Goal: Task Accomplishment & Management: Complete application form

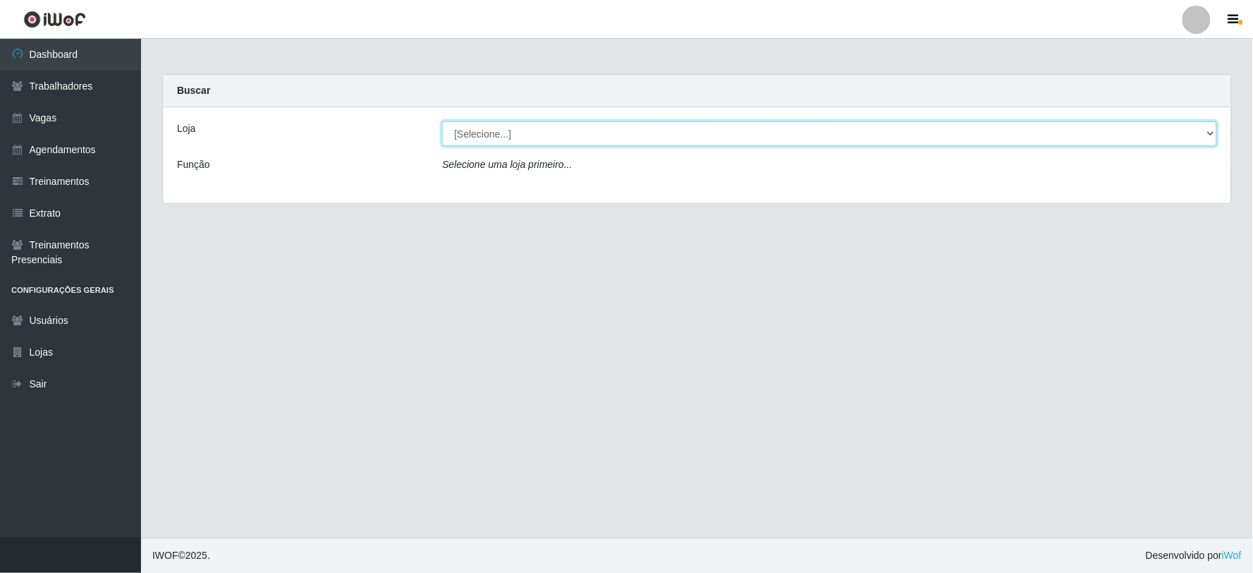
click at [542, 130] on select "[Selecione...] SuperFácil Atacado - Vale do Sol" at bounding box center [829, 133] width 775 height 25
select select "502"
click at [442, 121] on select "[Selecione...] SuperFácil Atacado - Vale do Sol" at bounding box center [829, 133] width 775 height 25
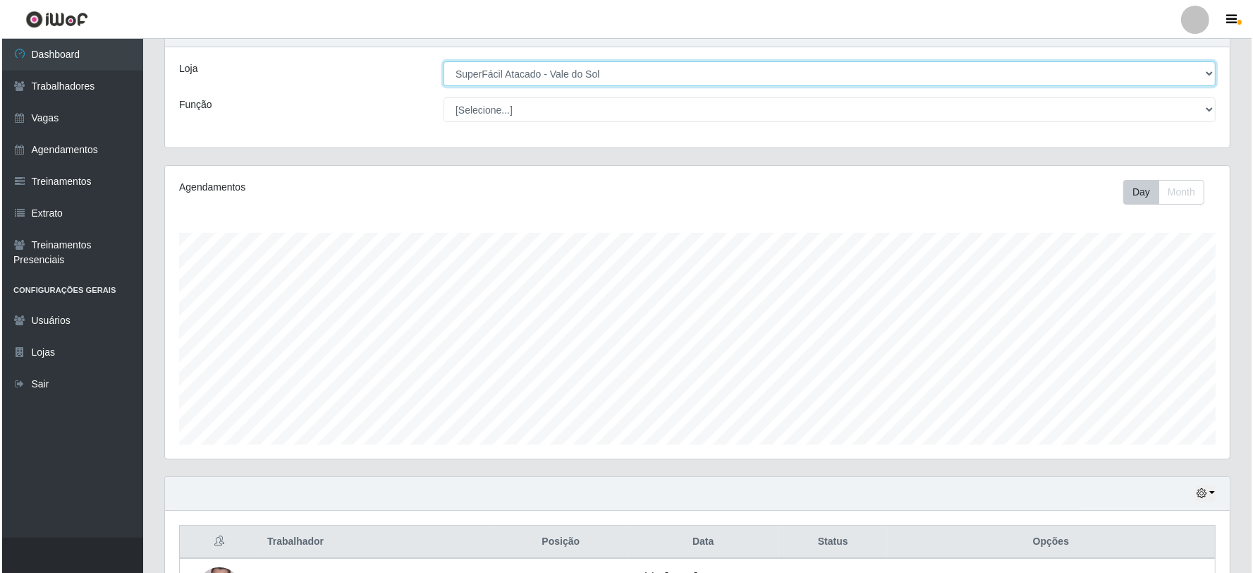
scroll to position [238, 0]
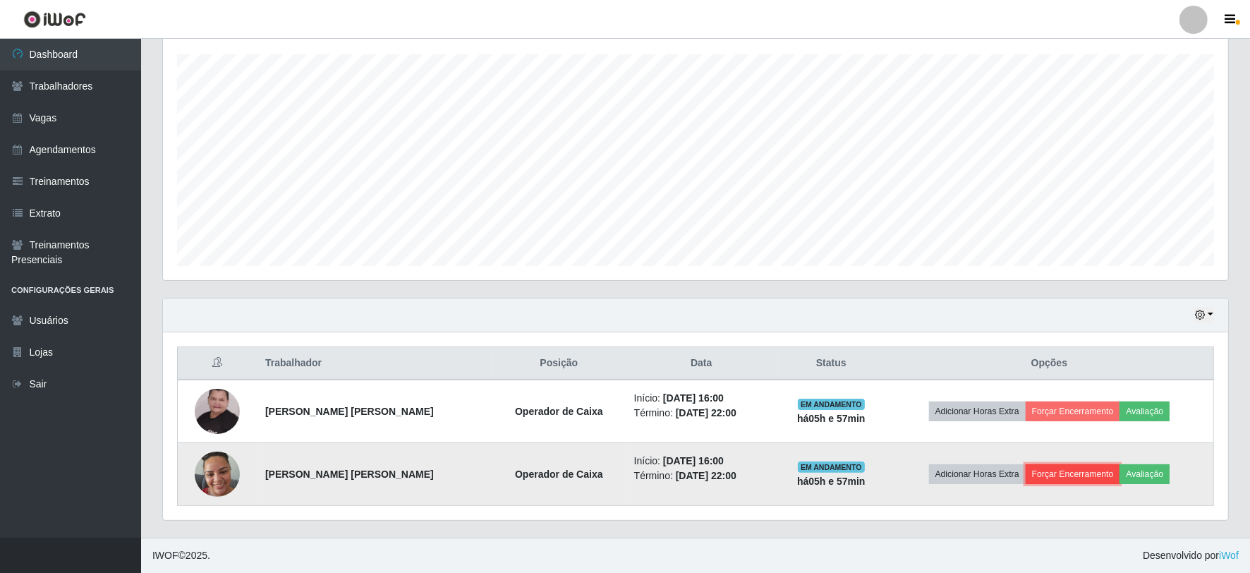
click at [1089, 478] on button "Forçar Encerramento" at bounding box center [1073, 474] width 95 height 20
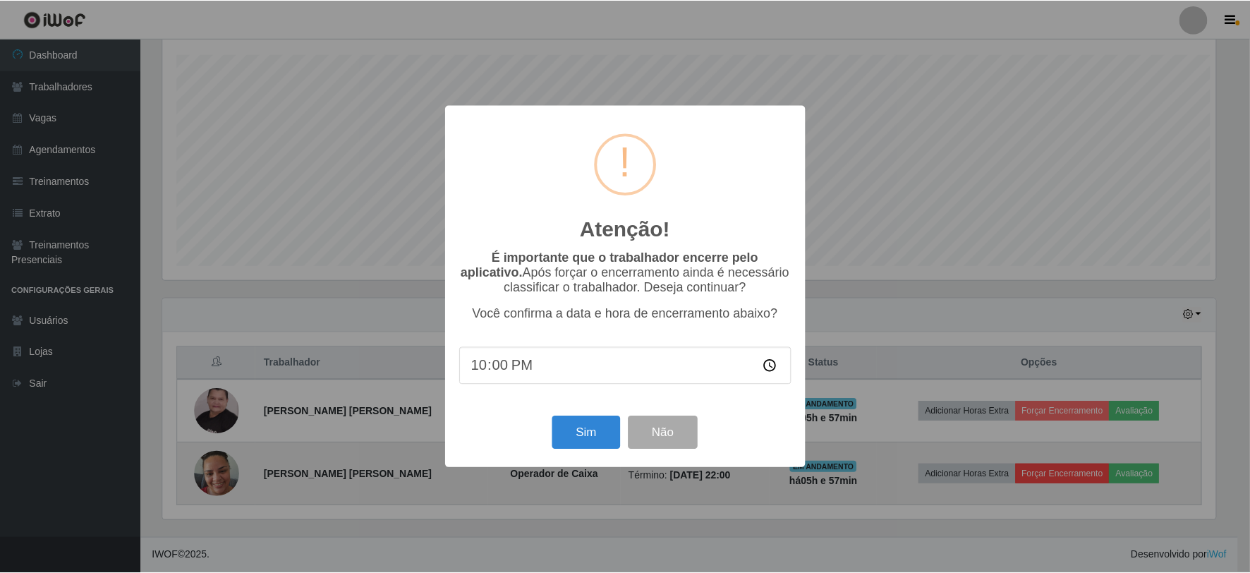
scroll to position [292, 1056]
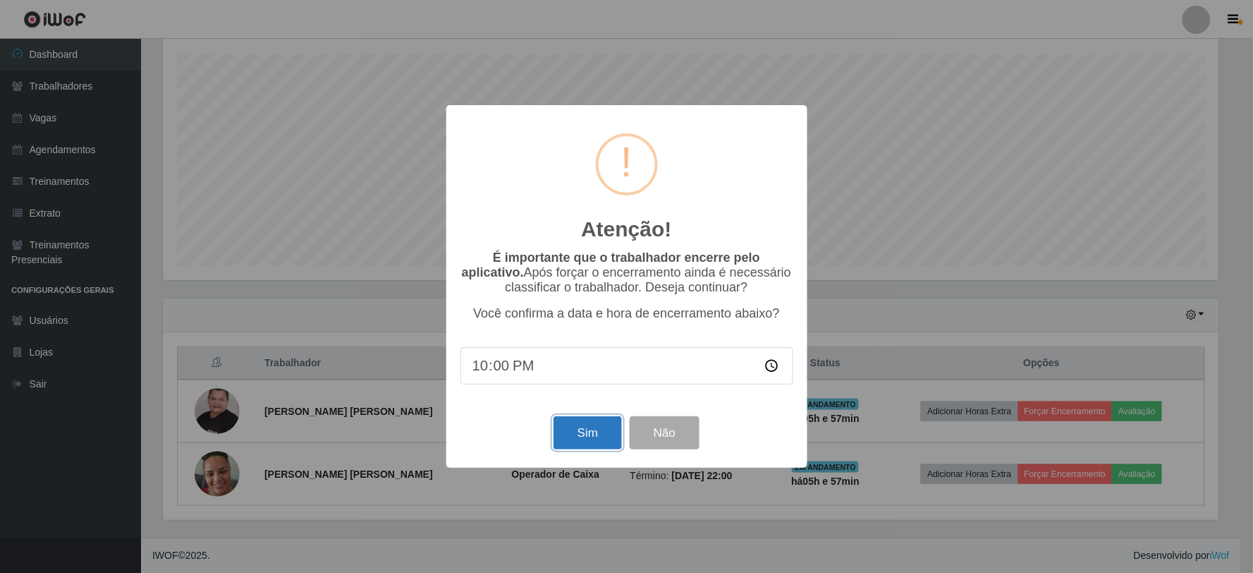
click at [604, 430] on button "Sim" at bounding box center [588, 432] width 68 height 33
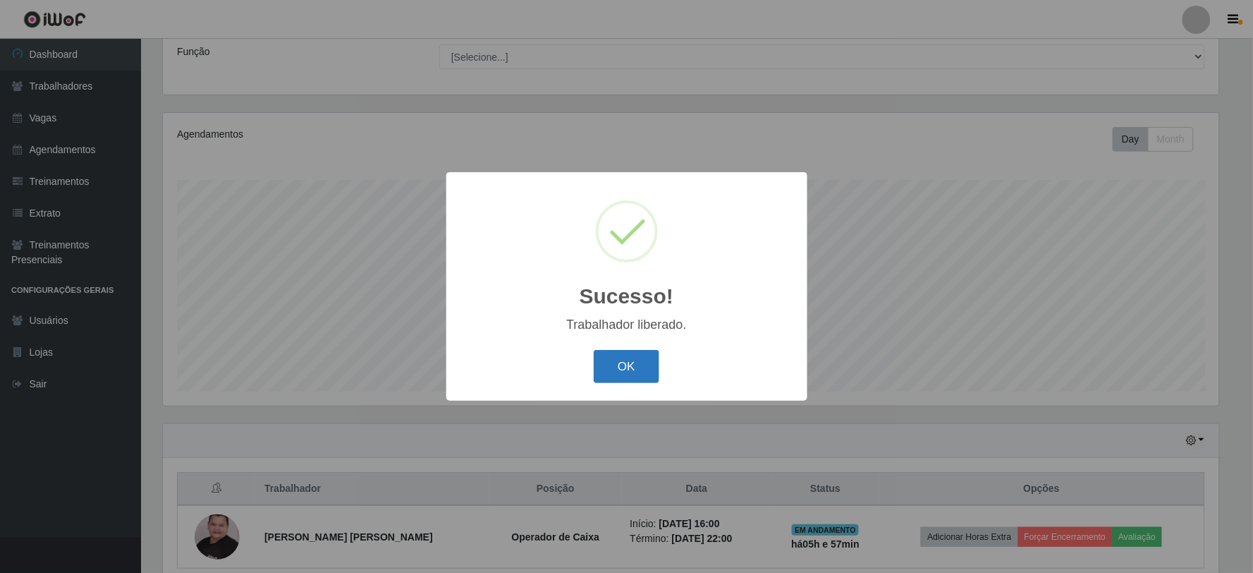
click at [626, 365] on button "OK" at bounding box center [627, 366] width 66 height 33
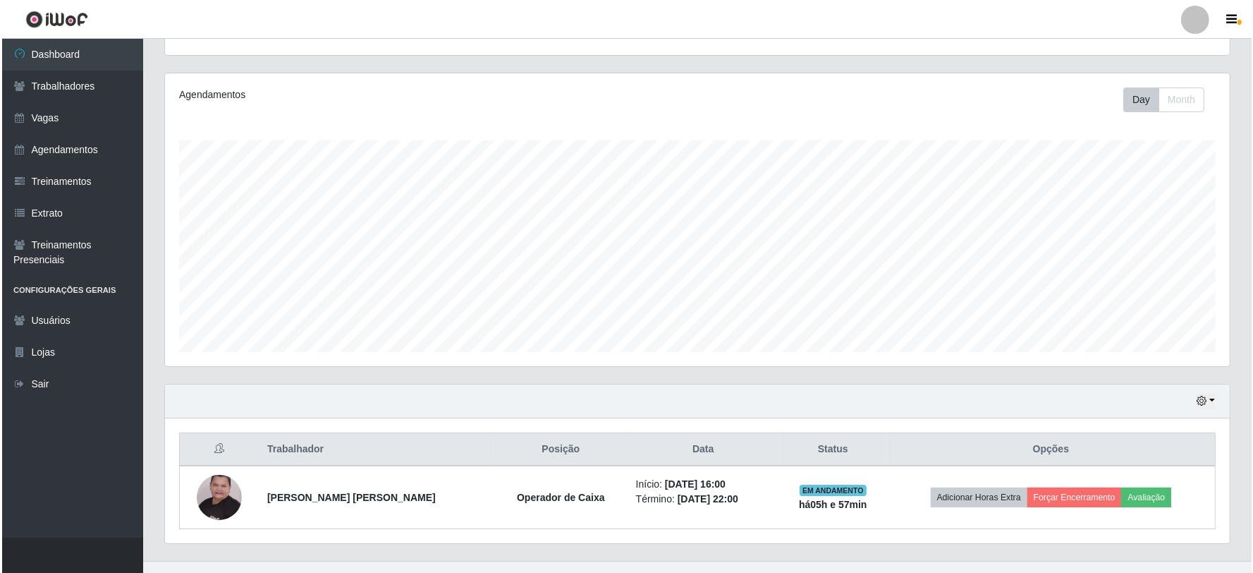
scroll to position [175, 0]
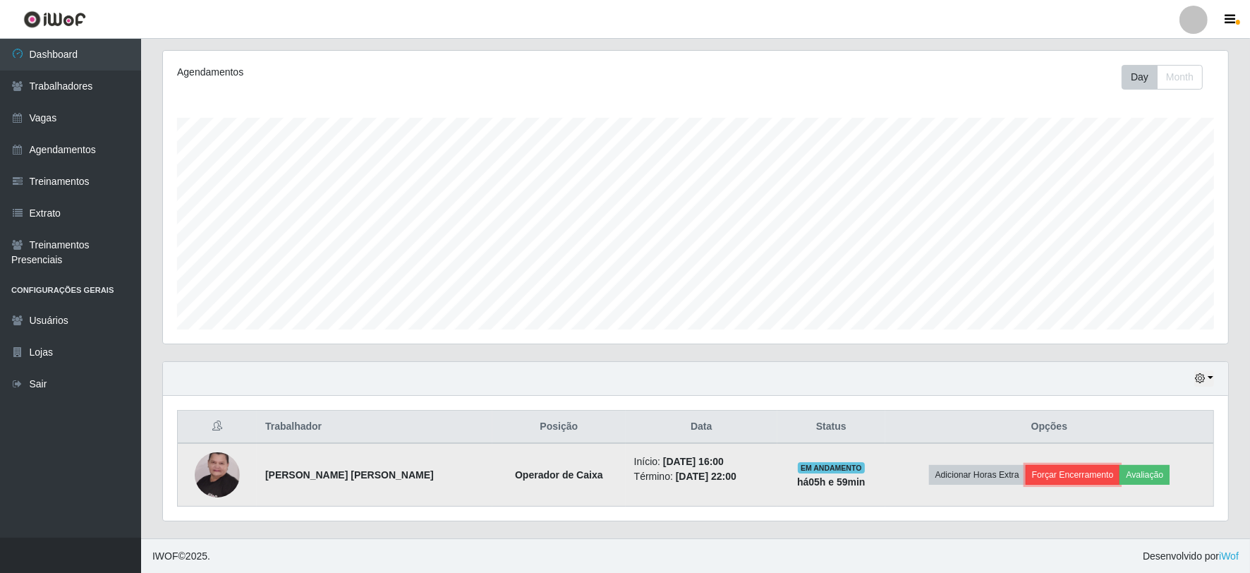
click at [1067, 473] on button "Forçar Encerramento" at bounding box center [1073, 475] width 95 height 20
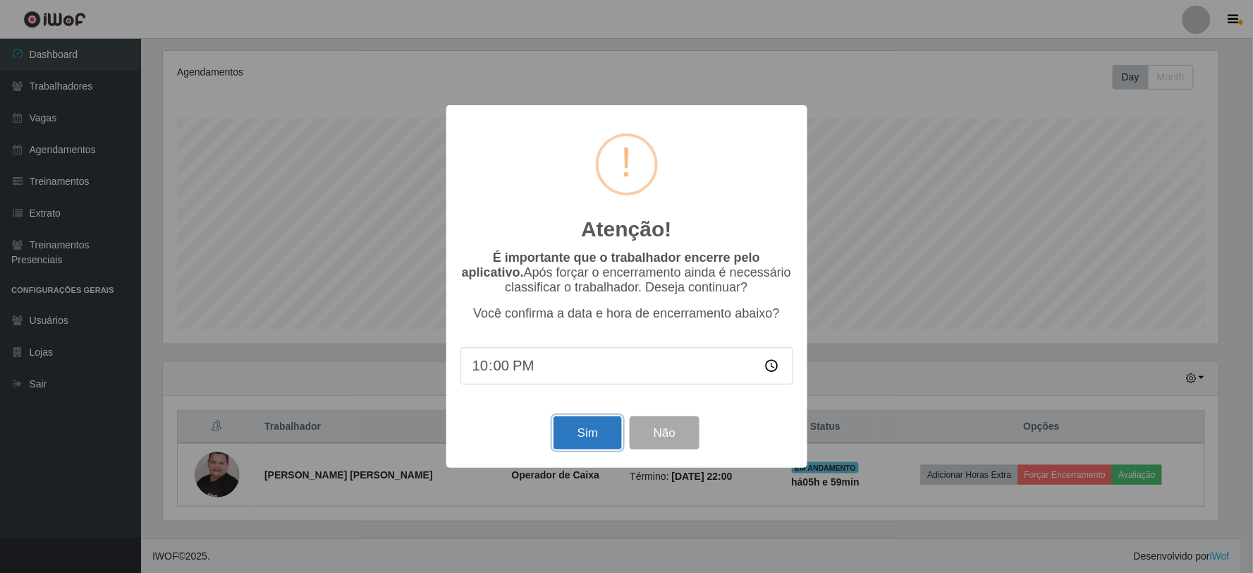
click at [575, 442] on button "Sim" at bounding box center [588, 432] width 68 height 33
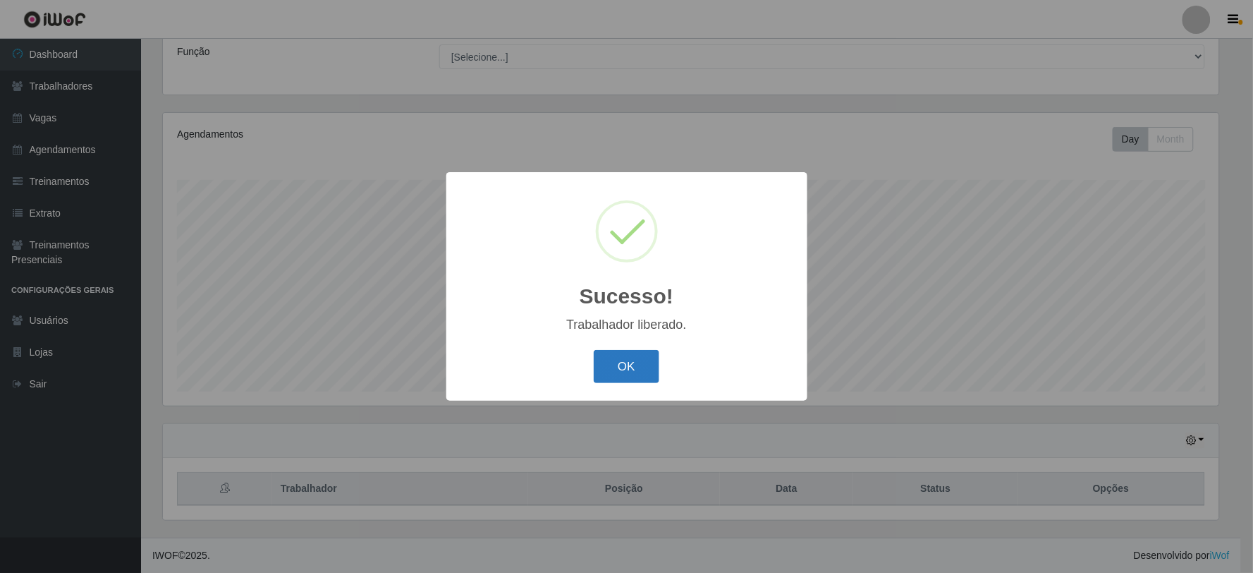
click at [629, 370] on button "OK" at bounding box center [627, 366] width 66 height 33
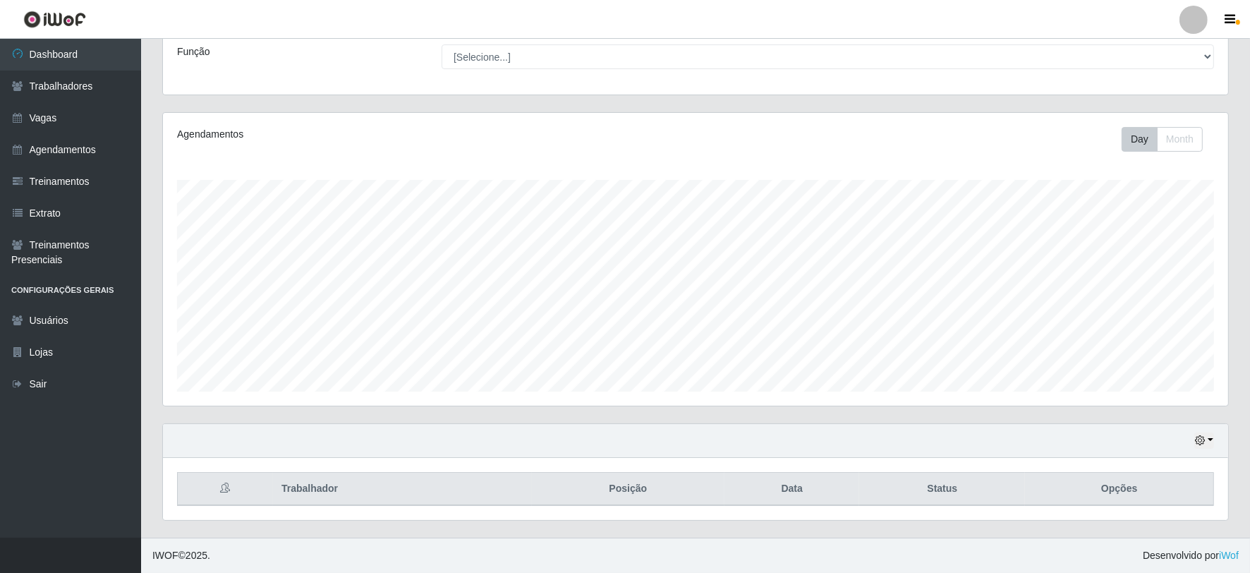
scroll to position [292, 1065]
click at [71, 149] on link "Agendamentos" at bounding box center [70, 150] width 141 height 32
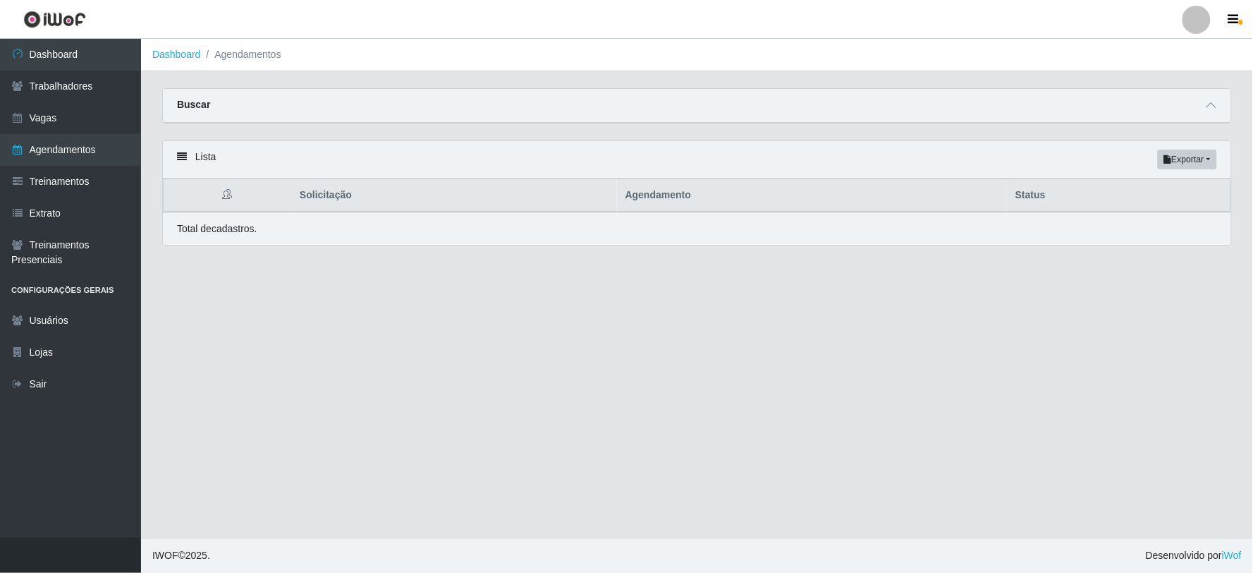
click at [910, 100] on div "Buscar" at bounding box center [697, 106] width 1069 height 34
click at [1225, 104] on div "Buscar" at bounding box center [697, 106] width 1069 height 34
click at [1220, 104] on span at bounding box center [1211, 105] width 17 height 16
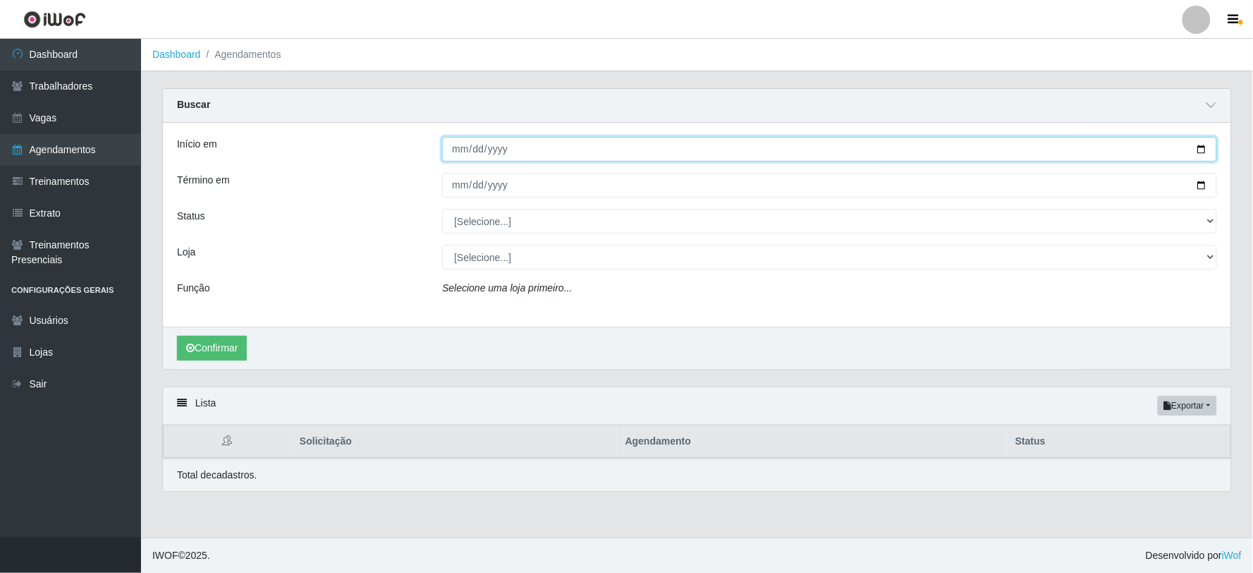
click at [541, 150] on input "Início em" at bounding box center [829, 149] width 775 height 25
type input "[DATE]"
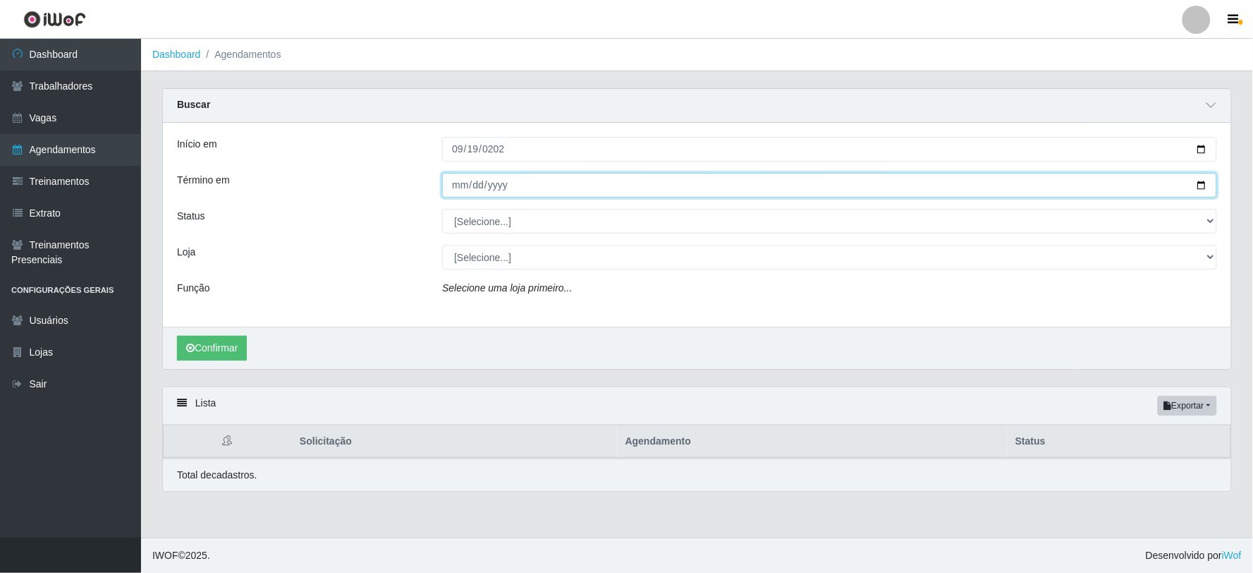
click at [509, 180] on input "Término em" at bounding box center [829, 185] width 775 height 25
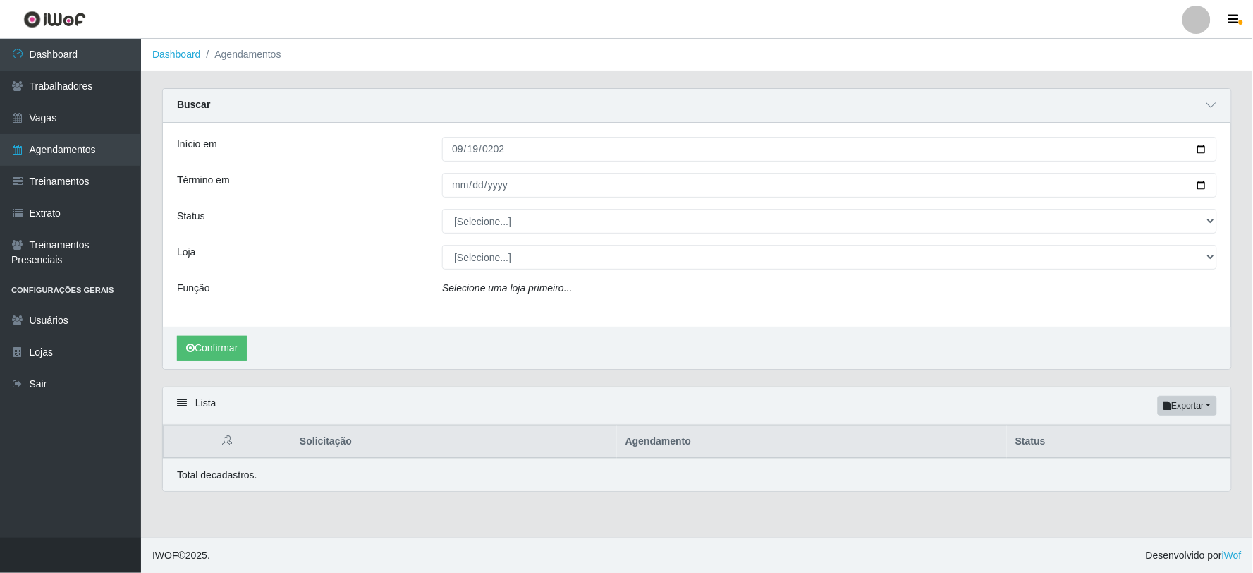
click at [440, 181] on div at bounding box center [830, 185] width 796 height 25
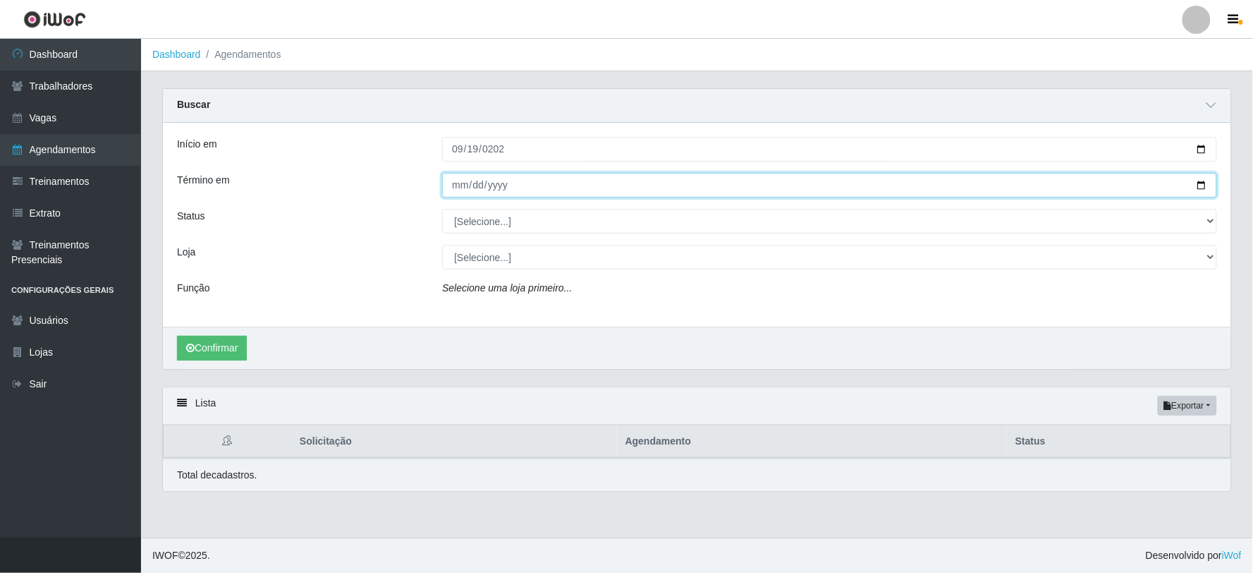
drag, startPoint x: 443, startPoint y: 181, endPoint x: 451, endPoint y: 183, distance: 8.7
click at [450, 183] on input "Término em" at bounding box center [829, 185] width 775 height 25
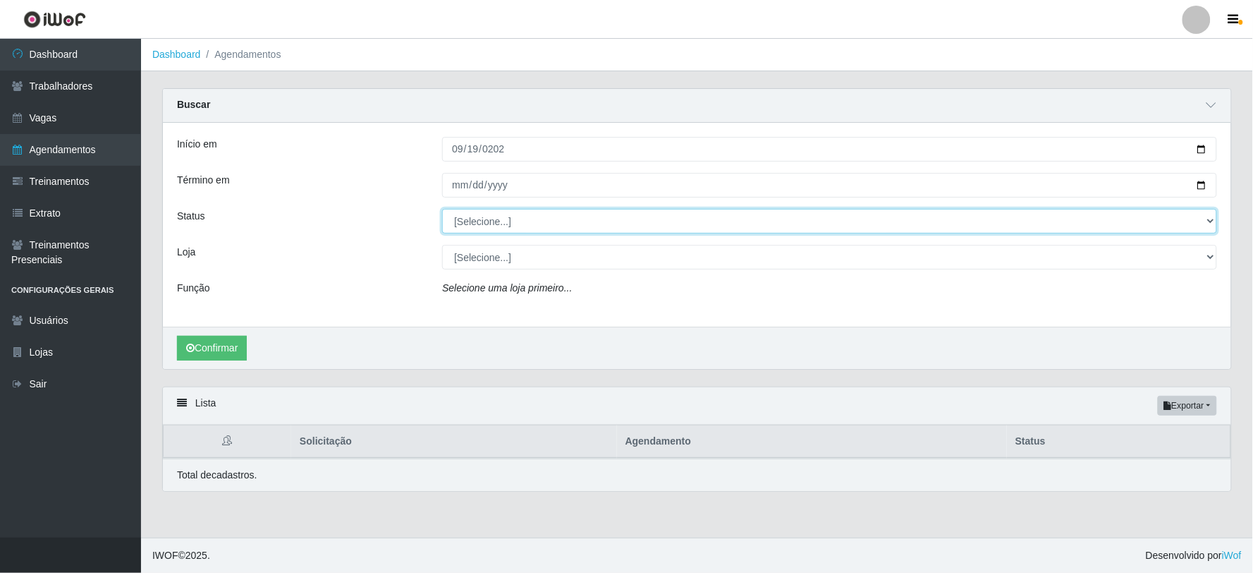
click at [494, 222] on select "[Selecione...] AGENDADO AGUARDANDO LIBERAR EM ANDAMENTO EM REVISÃO FINALIZADO C…" at bounding box center [829, 221] width 775 height 25
select select "AGENDADO"
click at [442, 209] on select "[Selecione...] AGENDADO AGUARDANDO LIBERAR EM ANDAMENTO EM REVISÃO FINALIZADO C…" at bounding box center [829, 221] width 775 height 25
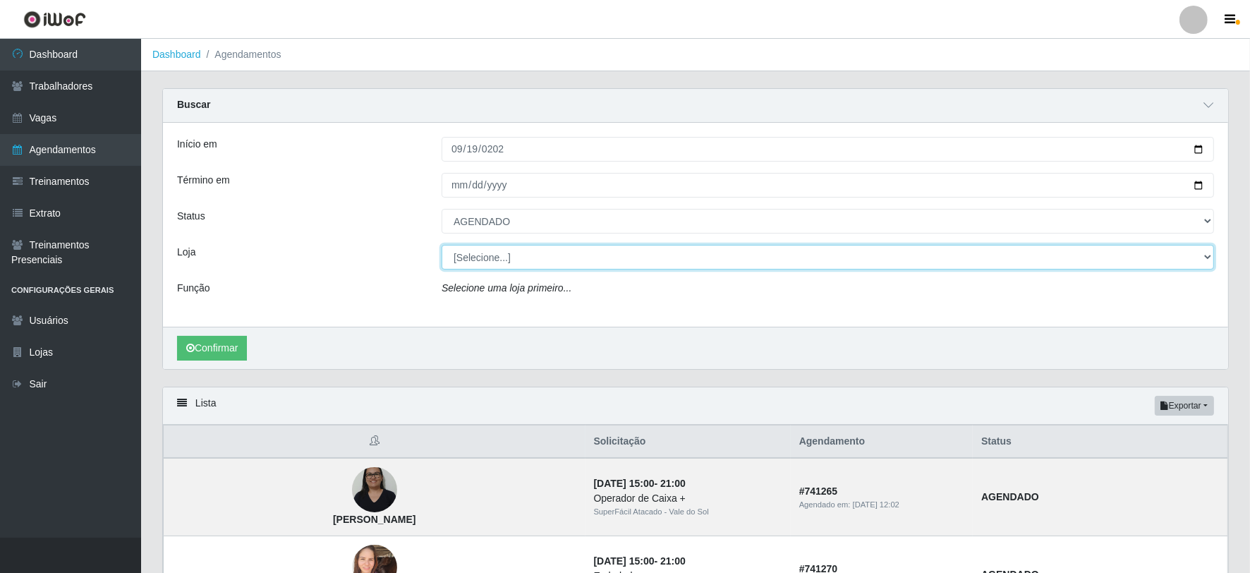
click at [511, 250] on select "[Selecione...] SuperFácil Atacado - Vale do Sol" at bounding box center [828, 257] width 772 height 25
select select "502"
click at [442, 245] on select "[Selecione...] SuperFácil Atacado - Vale do Sol" at bounding box center [828, 257] width 772 height 25
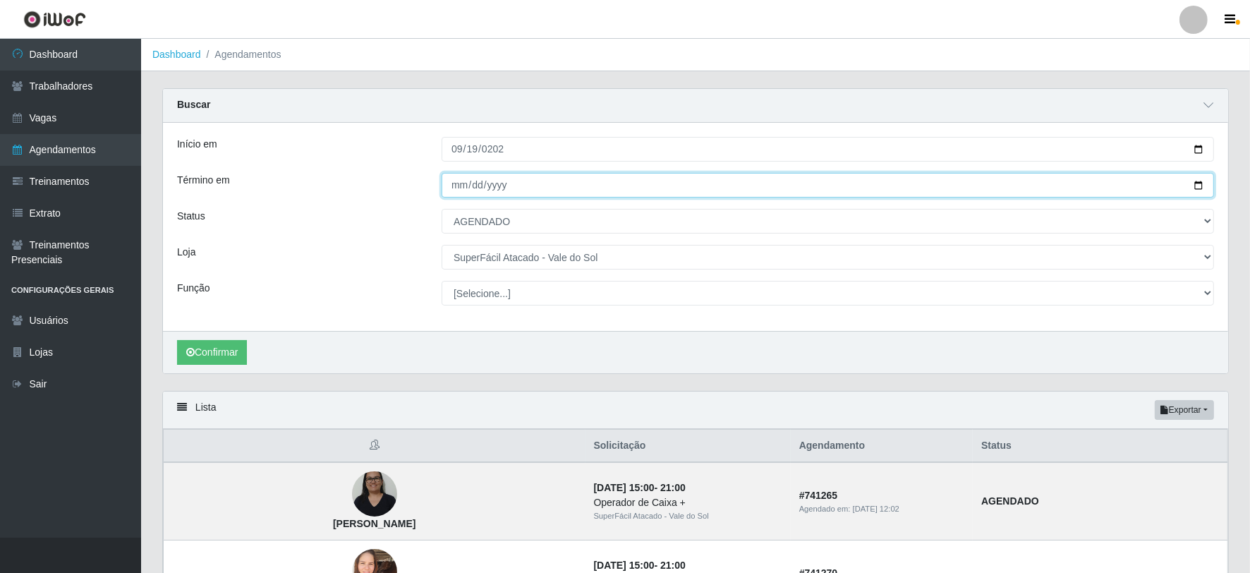
click at [516, 178] on input "Término em" at bounding box center [828, 185] width 772 height 25
type input "[DATE]"
click at [177, 340] on button "Confirmar" at bounding box center [212, 352] width 70 height 25
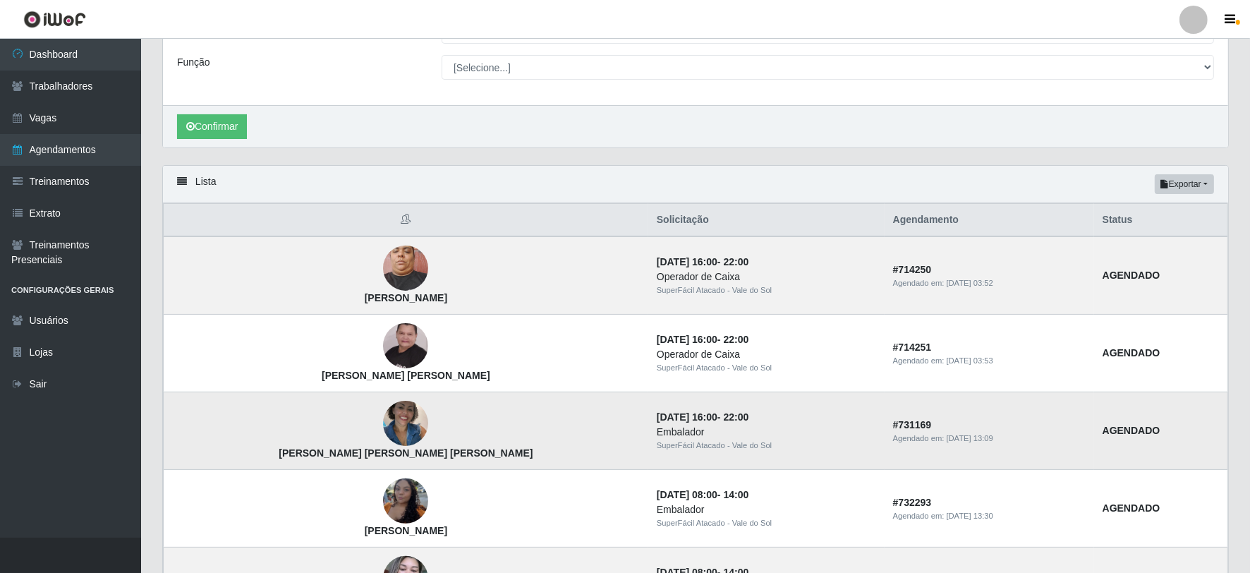
scroll to position [217, 0]
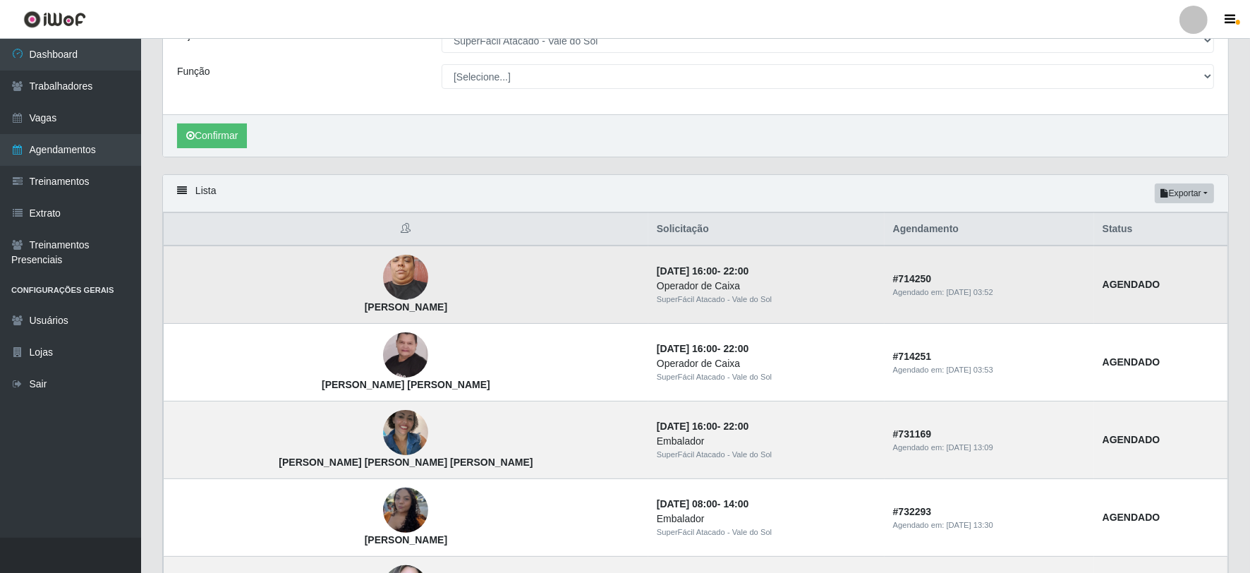
click at [383, 268] on img at bounding box center [405, 278] width 45 height 60
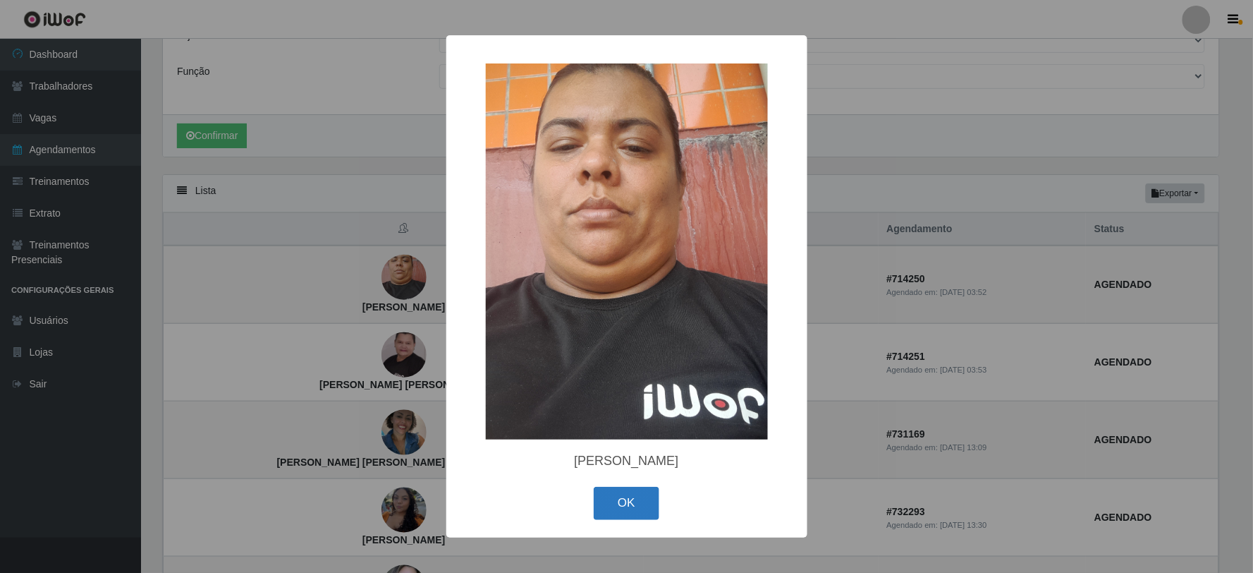
click at [615, 487] on button "OK" at bounding box center [627, 503] width 66 height 33
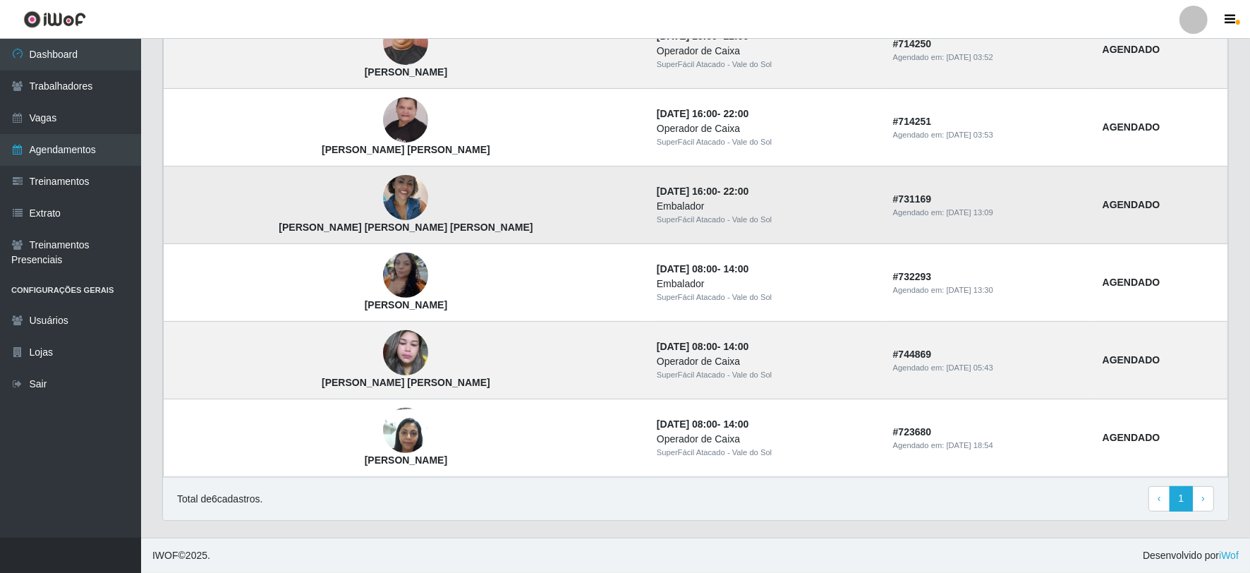
scroll to position [60, 0]
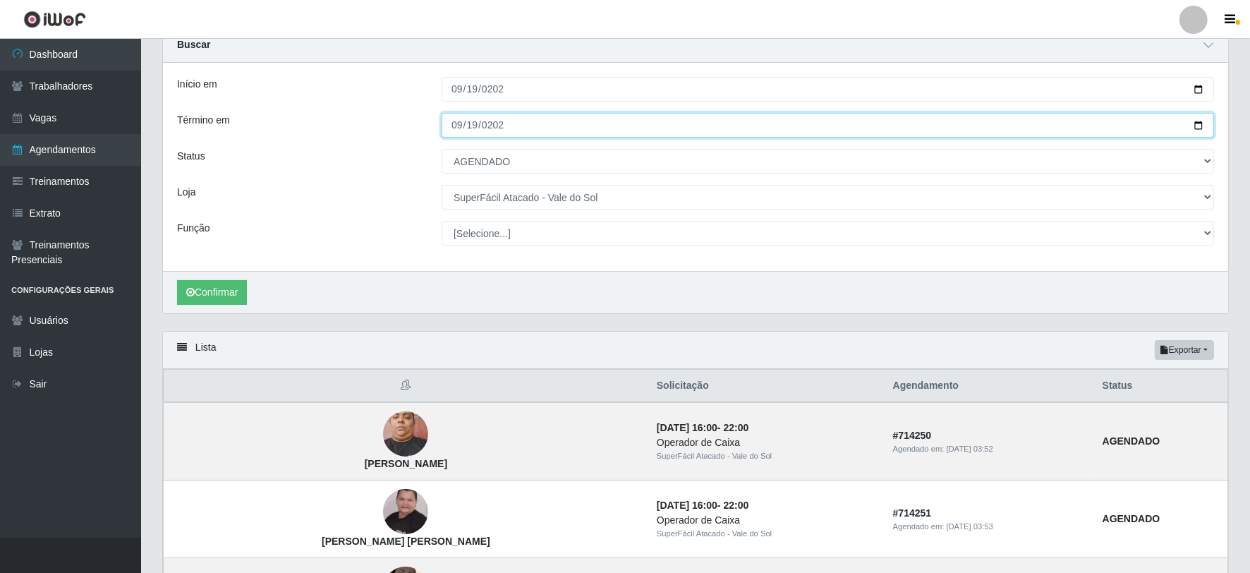
click at [461, 122] on input "[DATE]" at bounding box center [828, 125] width 772 height 25
click at [463, 123] on input "[DATE]" at bounding box center [828, 125] width 772 height 25
type input "[DATE]"
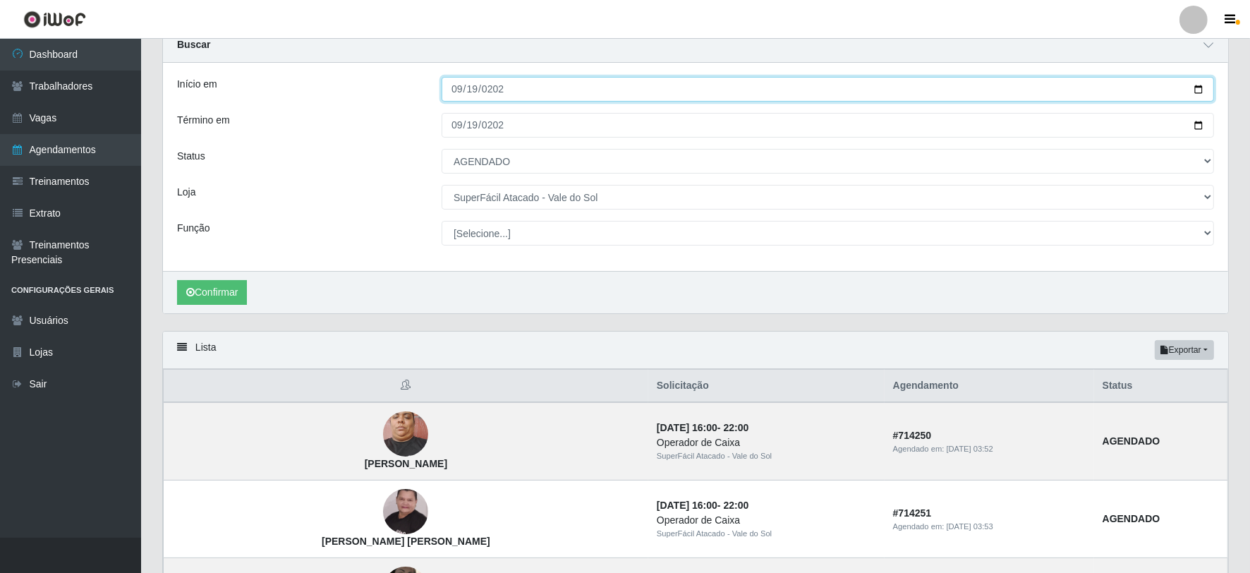
click at [461, 92] on input "[DATE]" at bounding box center [828, 89] width 772 height 25
type input "[DATE]"
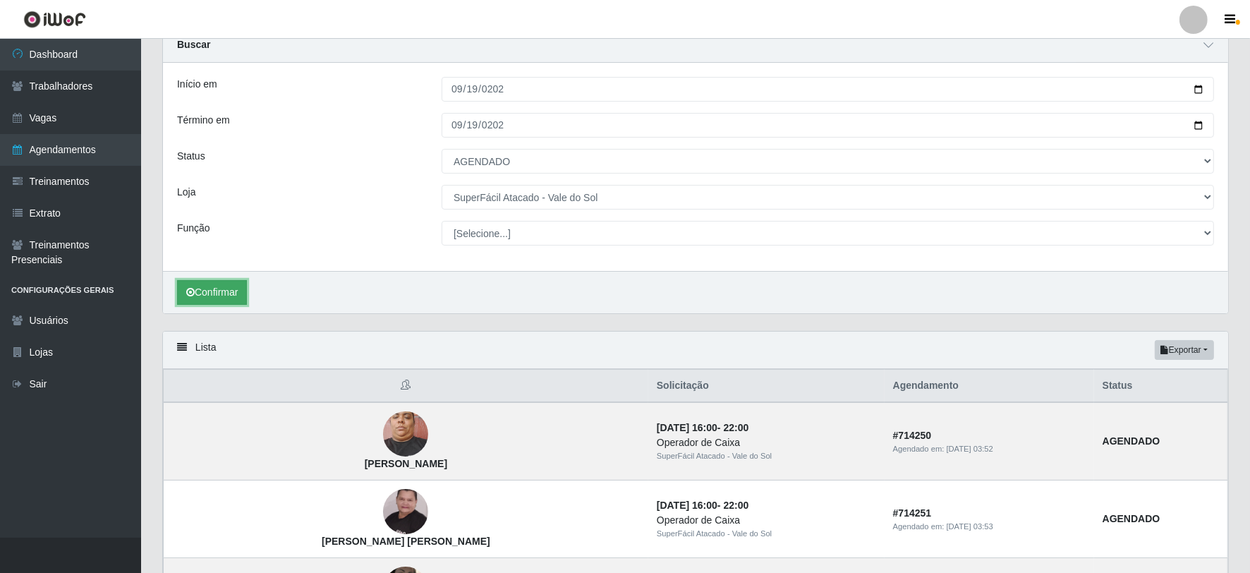
click at [206, 286] on button "Confirmar" at bounding box center [212, 292] width 70 height 25
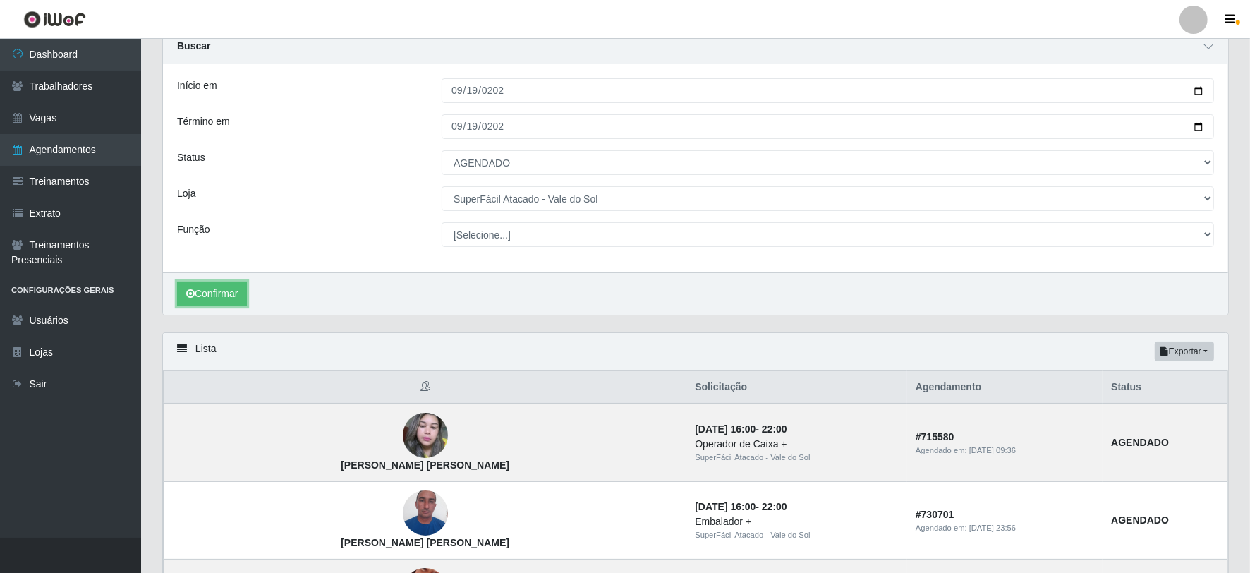
scroll to position [58, 0]
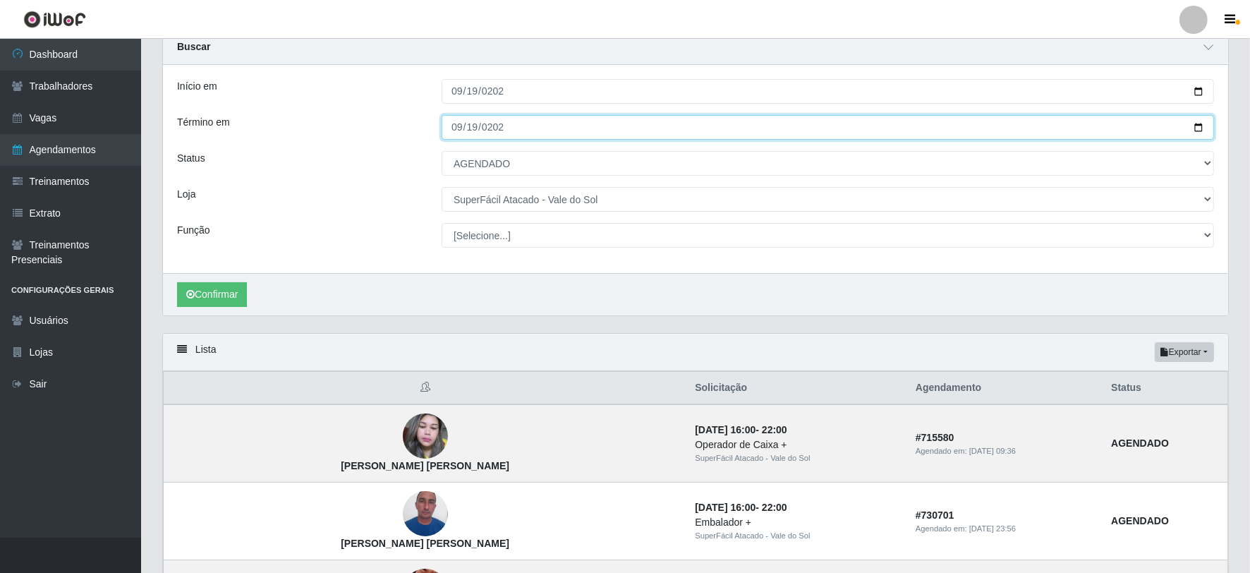
click at [463, 123] on input "[DATE]" at bounding box center [828, 127] width 772 height 25
type input "[DATE]"
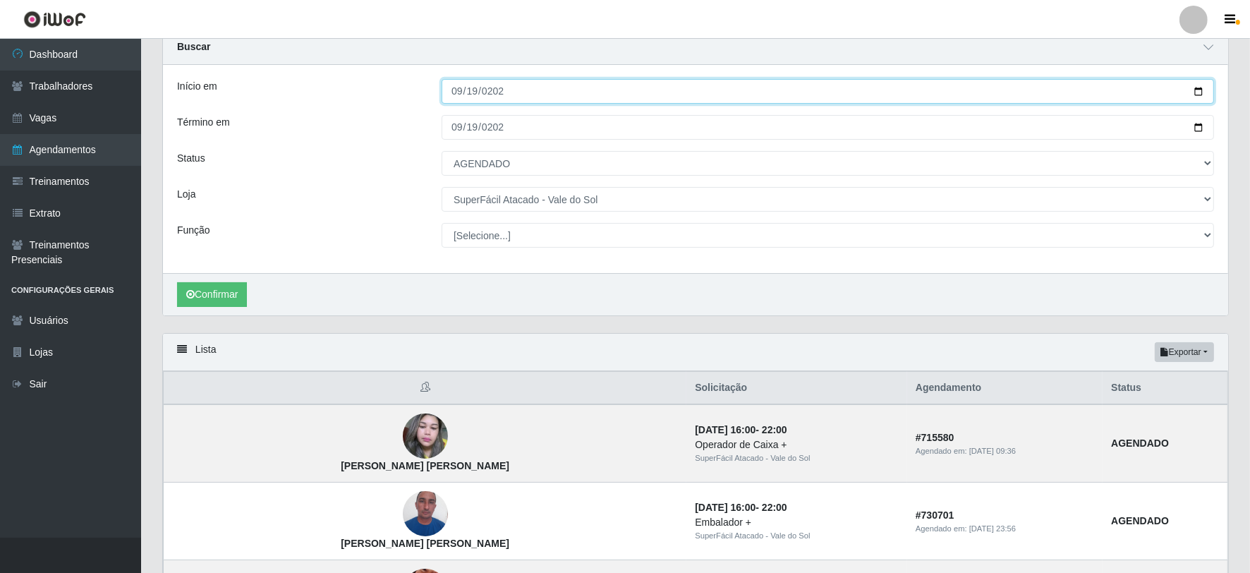
click at [456, 86] on input "[DATE]" at bounding box center [828, 91] width 772 height 25
type input "[DATE]"
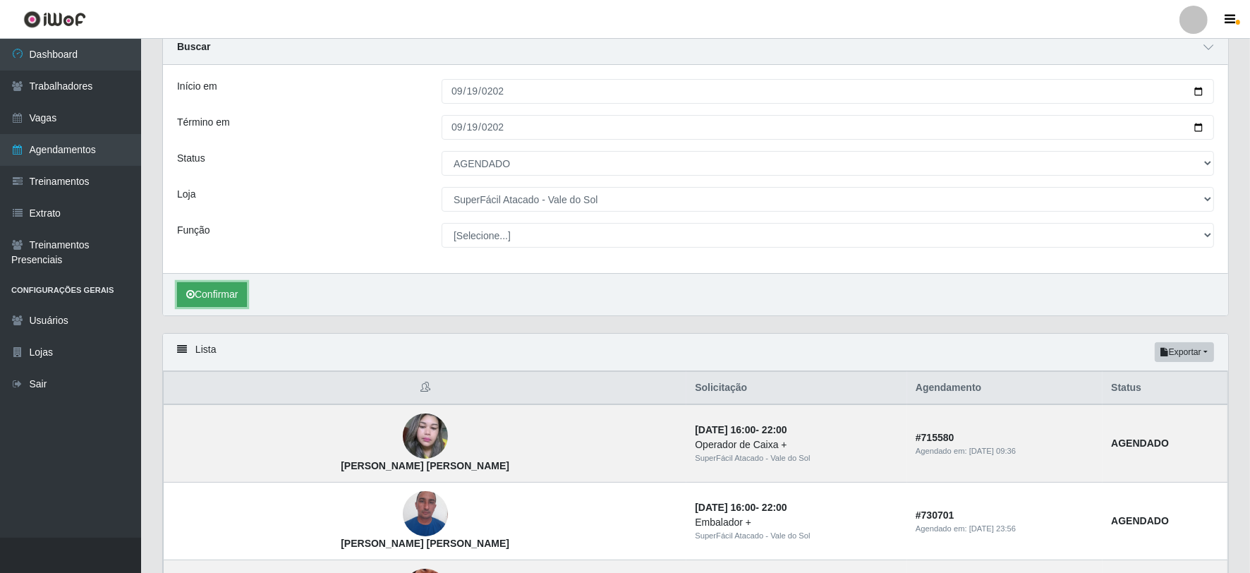
click at [224, 303] on button "Confirmar" at bounding box center [212, 294] width 70 height 25
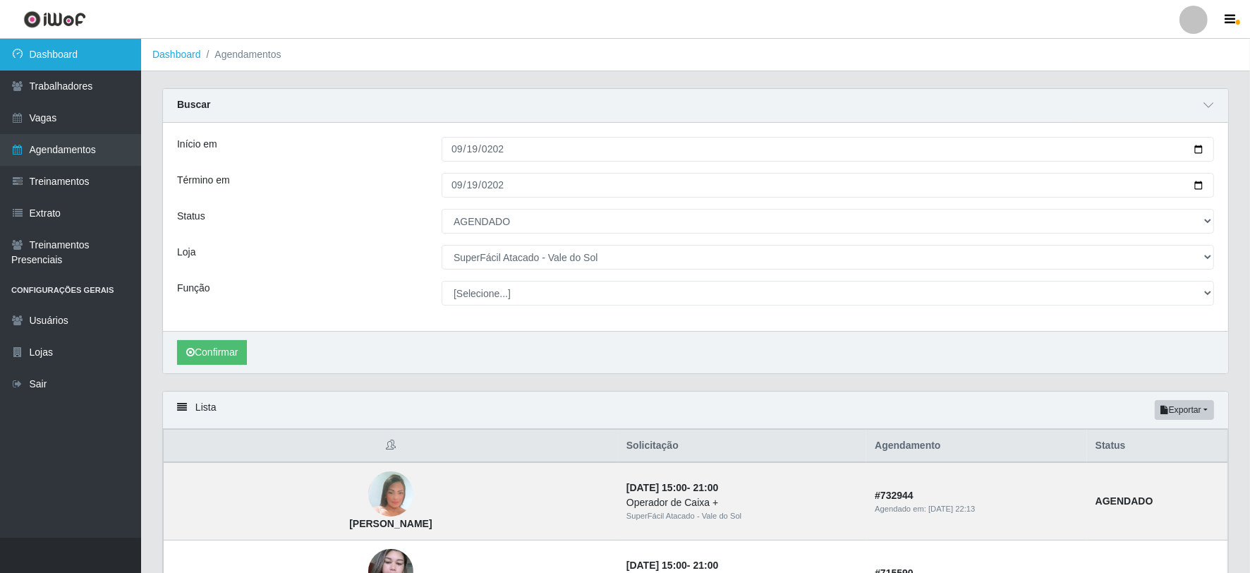
click at [86, 57] on link "Dashboard" at bounding box center [70, 55] width 141 height 32
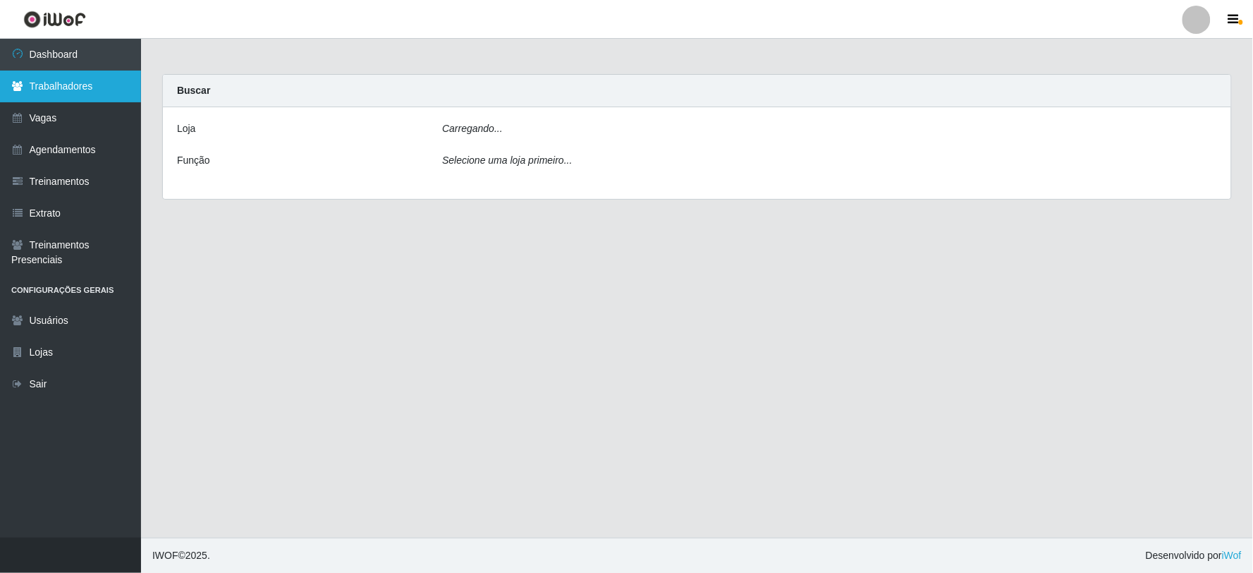
click at [85, 83] on link "Trabalhadores" at bounding box center [70, 87] width 141 height 32
